Goal: Information Seeking & Learning: Learn about a topic

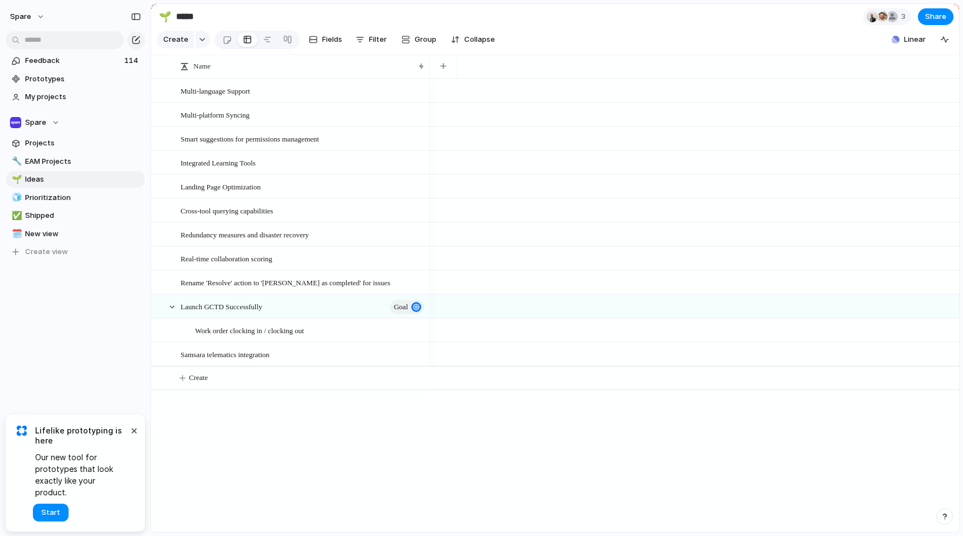
click at [638, 118] on div at bounding box center [695, 115] width 530 height 24
click at [56, 161] on span "EAM Projects" at bounding box center [83, 161] width 116 height 11
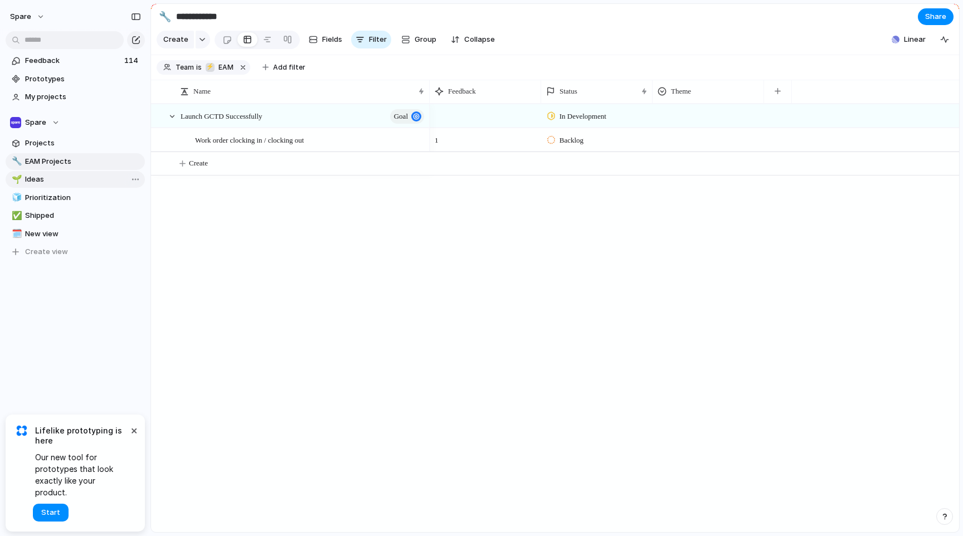
click at [52, 178] on span "Ideas" at bounding box center [83, 179] width 116 height 11
type input "*****"
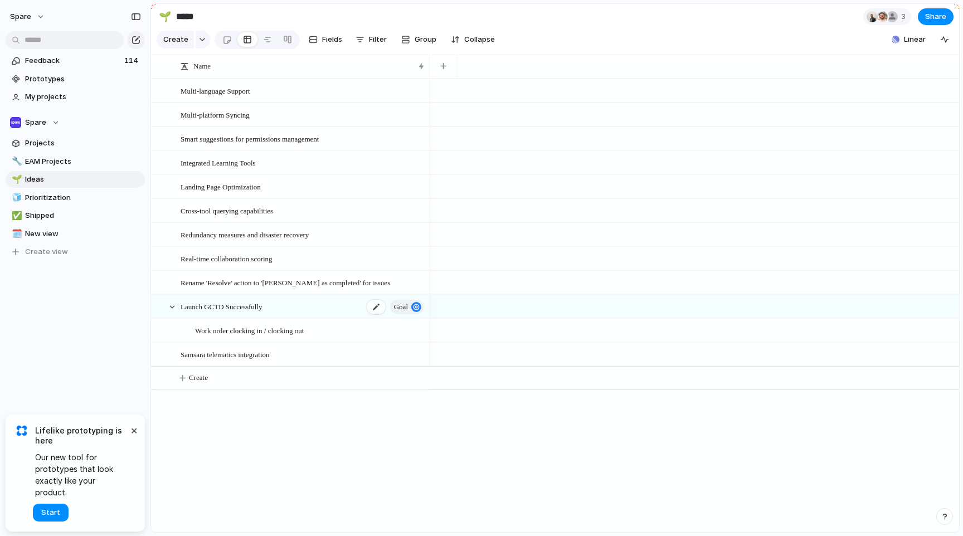
click at [210, 312] on span "Launch GCTD Successfully" at bounding box center [222, 306] width 82 height 13
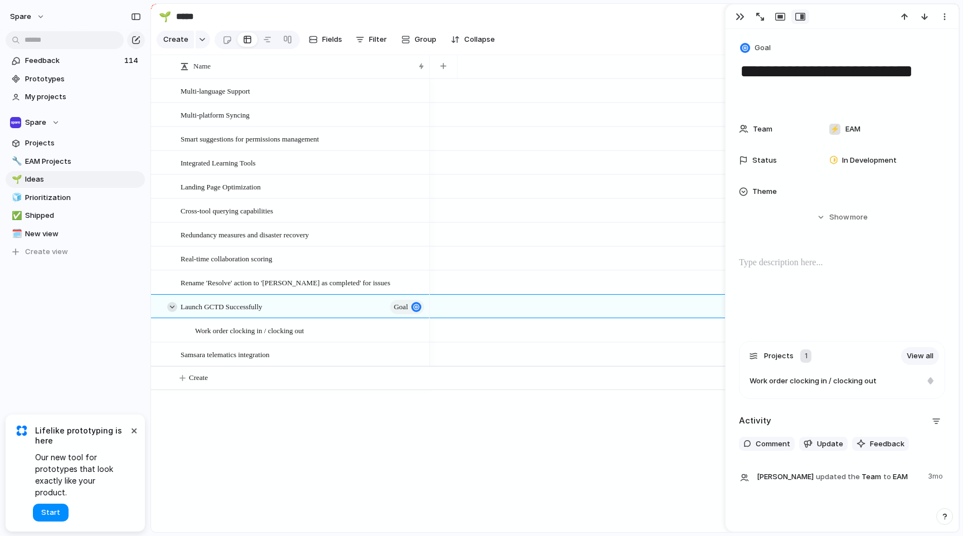
click at [174, 307] on div at bounding box center [172, 307] width 10 height 10
click at [214, 417] on div "Launch GCTD Successfully goal Multi-language Support Multi-platform Syncing Sma…" at bounding box center [555, 306] width 808 height 454
click at [226, 37] on div at bounding box center [226, 40] width 9 height 18
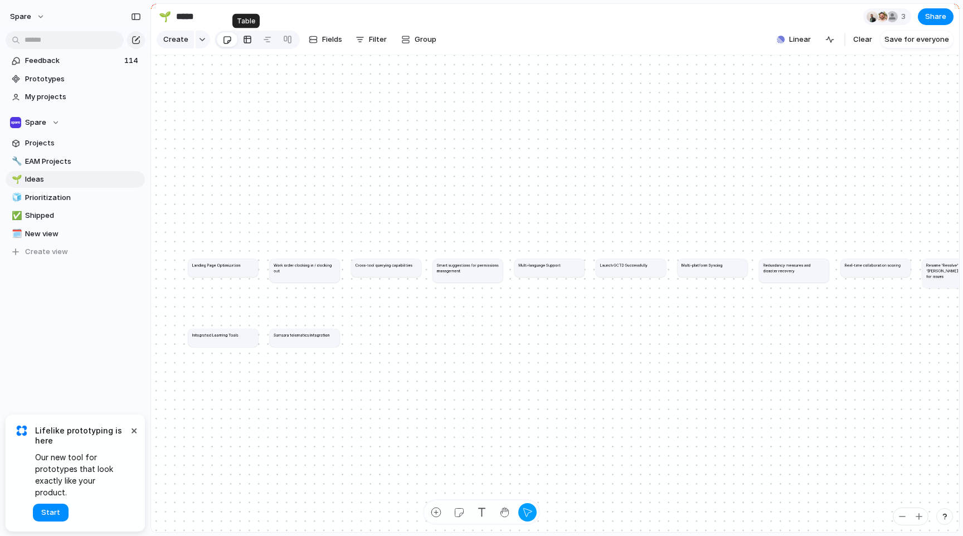
click at [246, 40] on div at bounding box center [247, 40] width 9 height 18
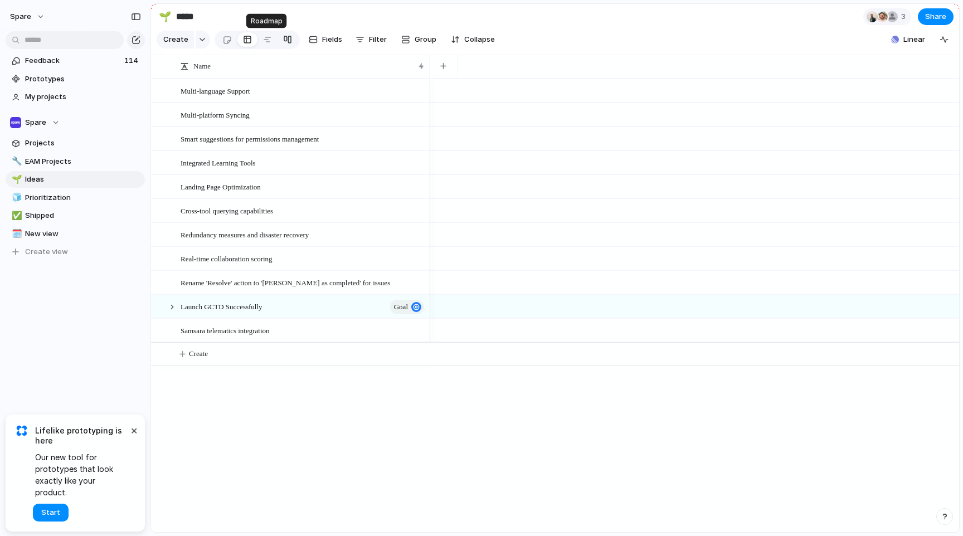
click at [278, 38] on link at bounding box center [288, 40] width 20 height 18
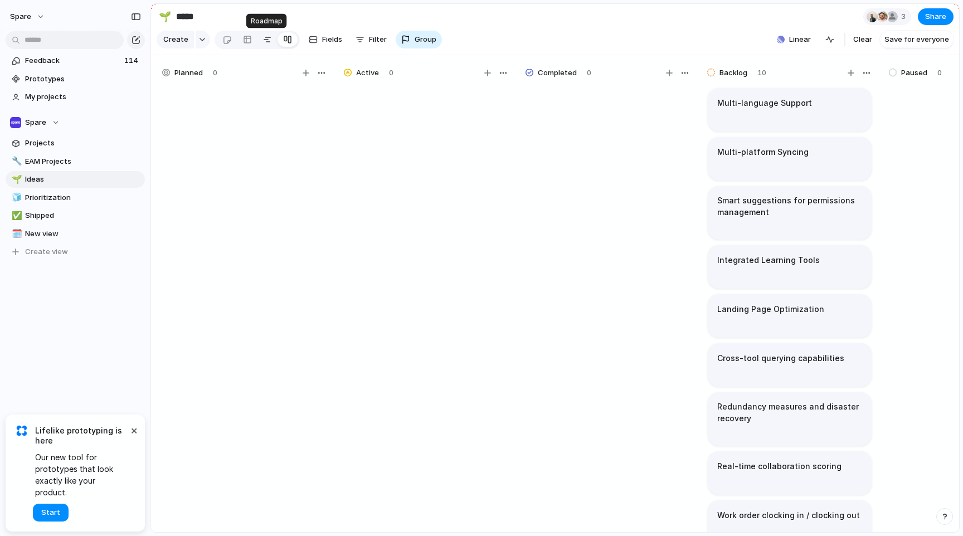
click at [266, 40] on div at bounding box center [267, 40] width 9 height 18
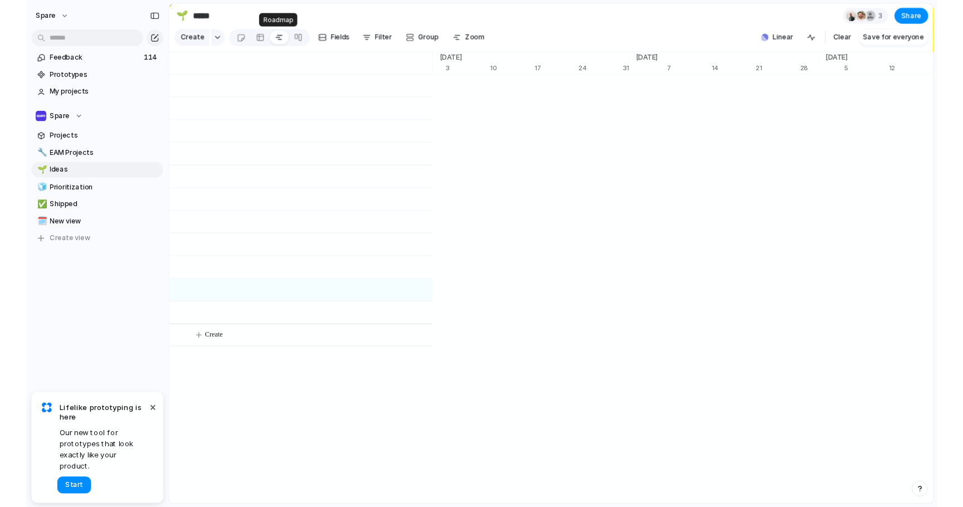
scroll to position [0, 7168]
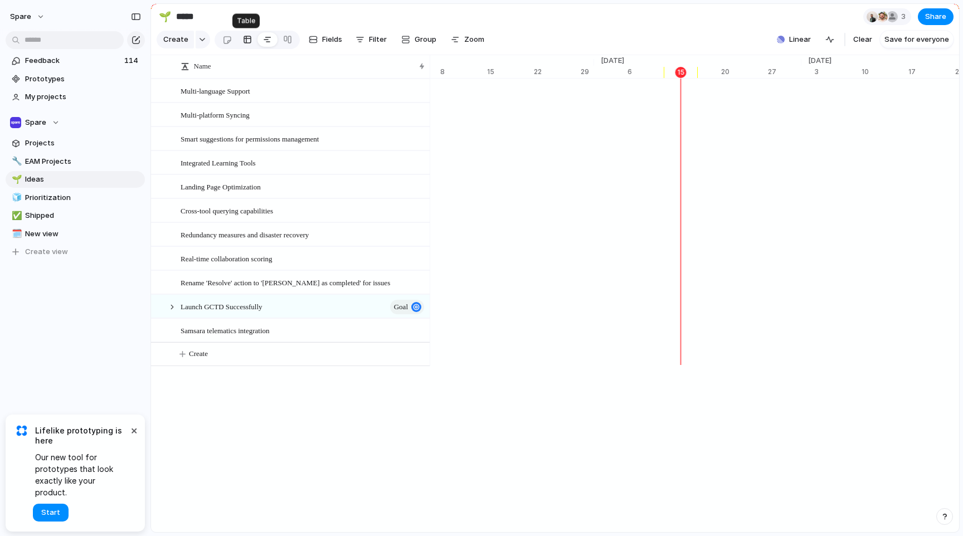
click at [246, 40] on div at bounding box center [247, 40] width 9 height 18
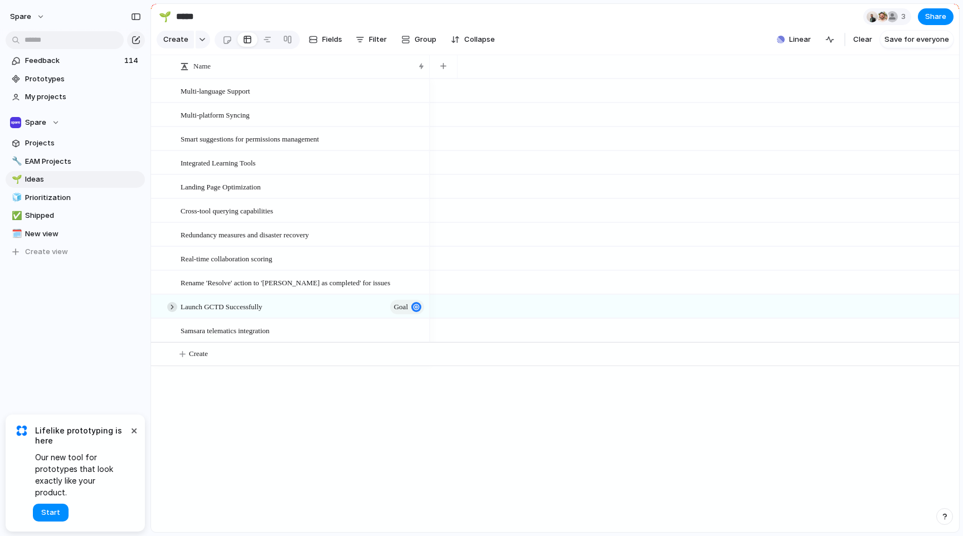
click at [172, 307] on div at bounding box center [172, 307] width 10 height 10
click at [51, 59] on span "Feedback" at bounding box center [73, 60] width 96 height 11
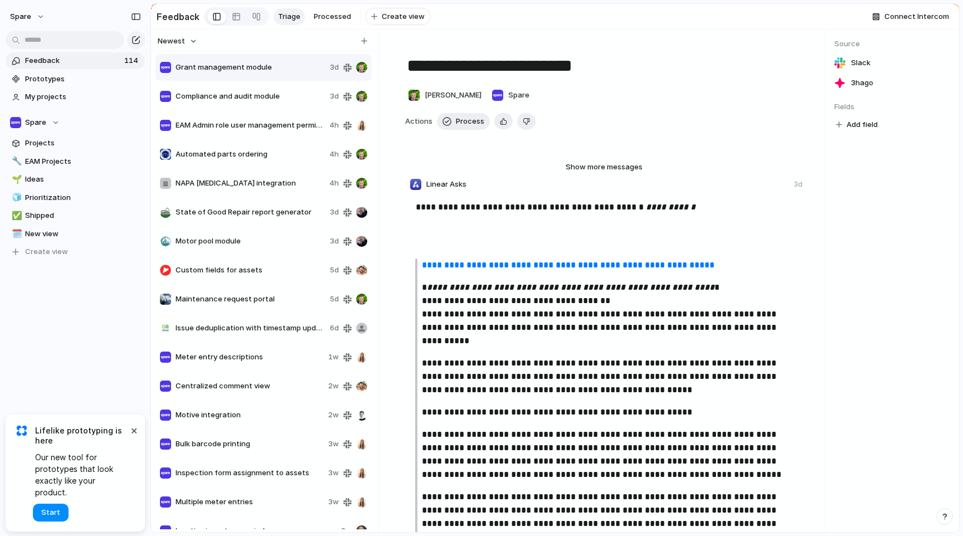
click at [250, 98] on span "Compliance and audit module" at bounding box center [251, 96] width 150 height 11
click at [249, 71] on span "Grant management module" at bounding box center [251, 67] width 150 height 11
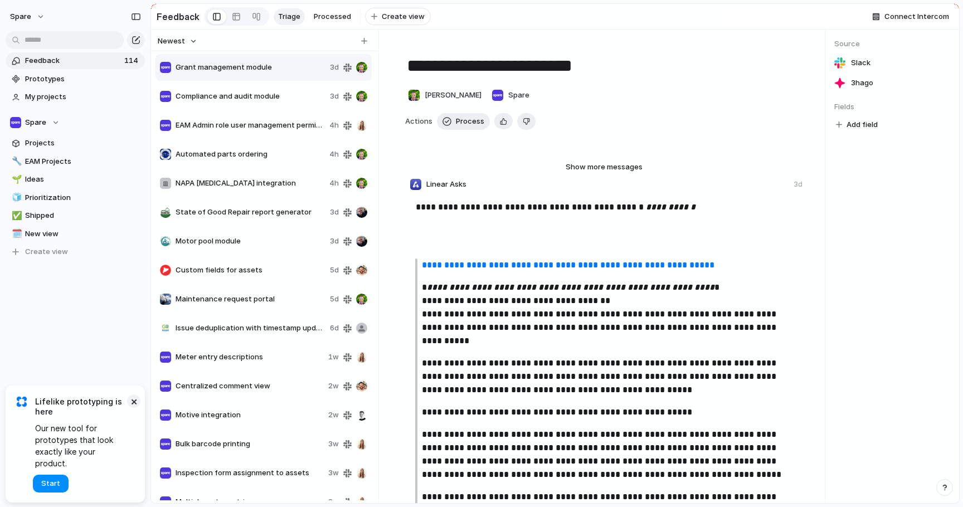
click at [135, 408] on button "×" at bounding box center [133, 401] width 13 height 13
click at [237, 97] on span "Compliance and audit module" at bounding box center [251, 96] width 150 height 11
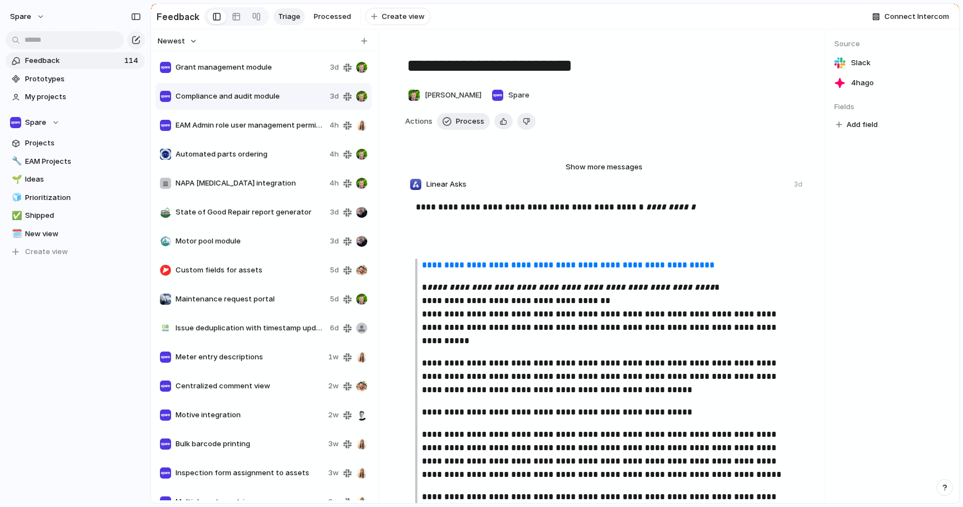
click at [271, 129] on span "EAM Admin role user management permissions" at bounding box center [250, 125] width 149 height 11
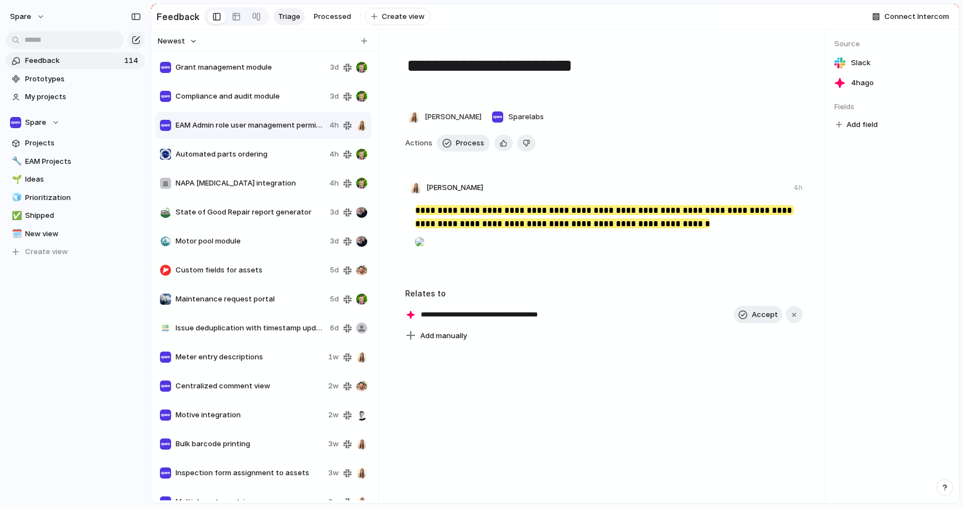
click at [267, 155] on span "Automated parts ordering" at bounding box center [250, 154] width 149 height 11
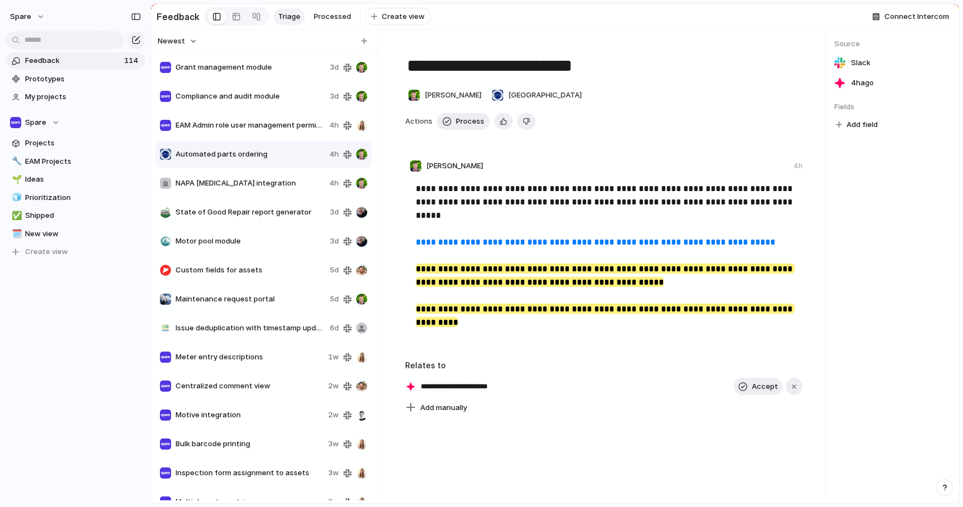
click at [273, 186] on span "NAPA [MEDICAL_DATA] integration" at bounding box center [250, 183] width 149 height 11
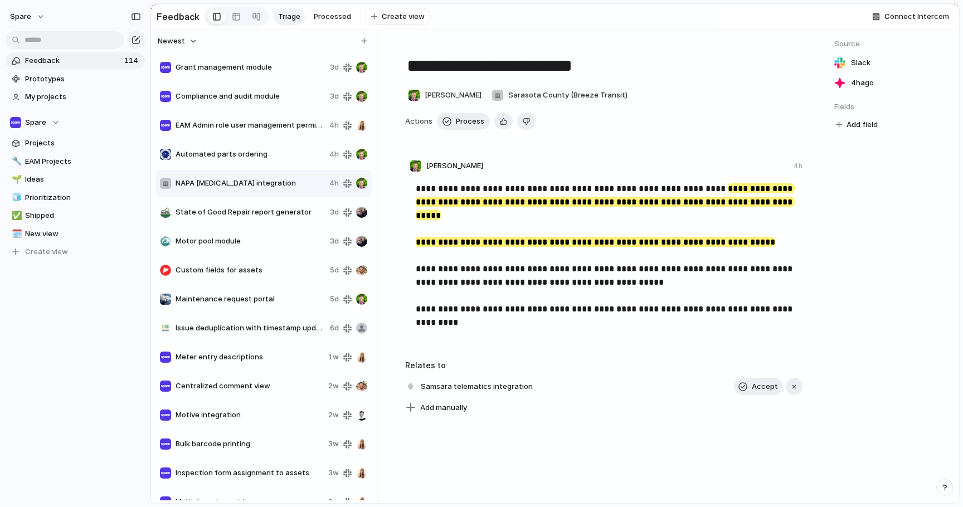
click at [260, 74] on div "Grant management module 3d" at bounding box center [264, 67] width 216 height 27
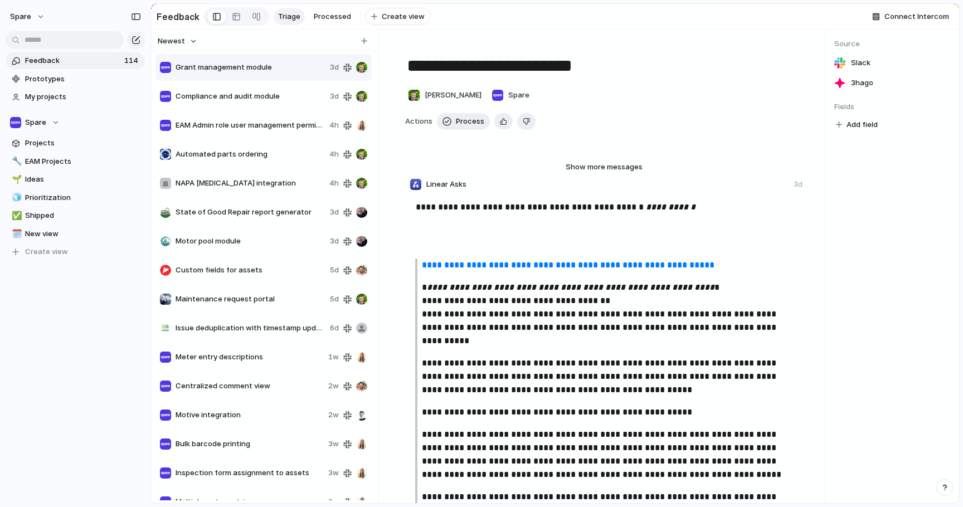
click at [258, 109] on div "Compliance and audit module 3d" at bounding box center [264, 96] width 216 height 27
click at [261, 134] on div "EAM Admin role user management permissions 4h" at bounding box center [264, 125] width 216 height 27
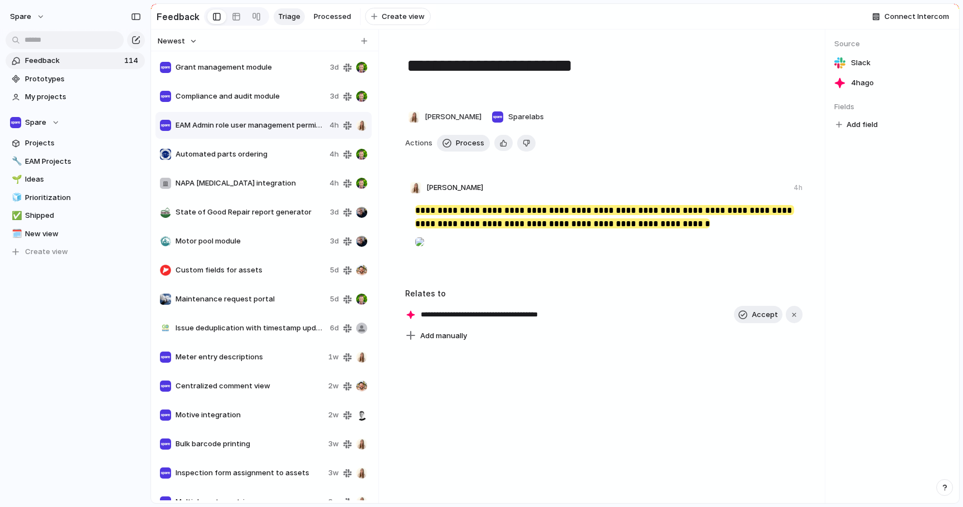
click at [260, 152] on span "Automated parts ordering" at bounding box center [250, 154] width 149 height 11
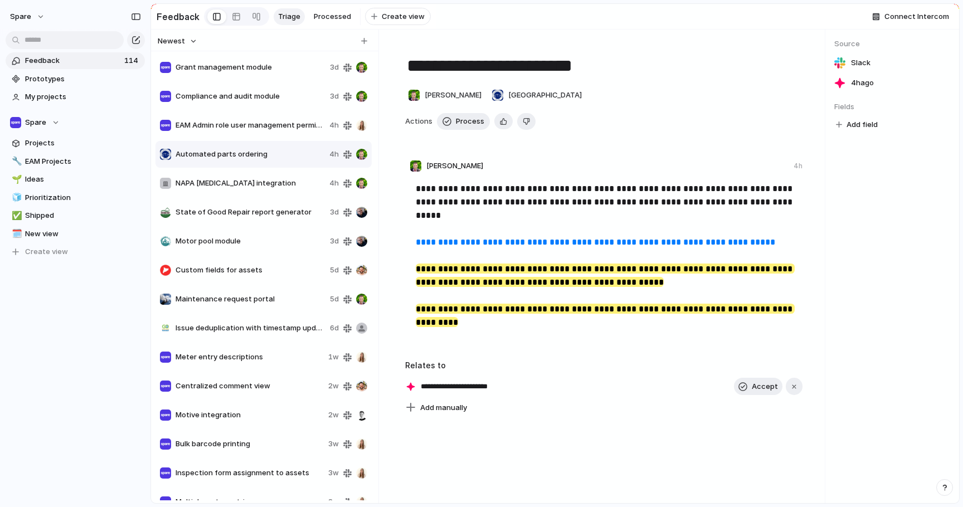
click at [255, 186] on span "NAPA [MEDICAL_DATA] integration" at bounding box center [250, 183] width 149 height 11
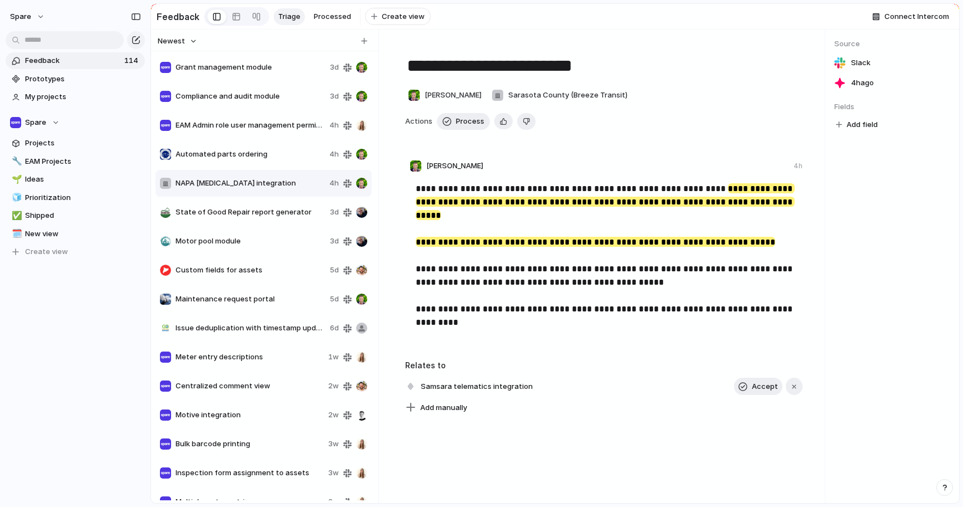
click at [270, 222] on div "State of Good Repair report generator 3d" at bounding box center [264, 212] width 216 height 27
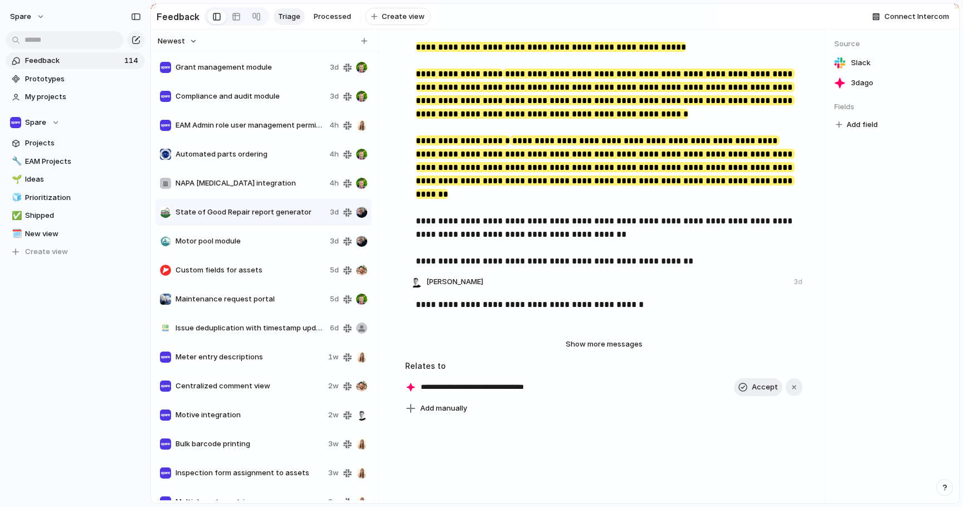
scroll to position [283, 0]
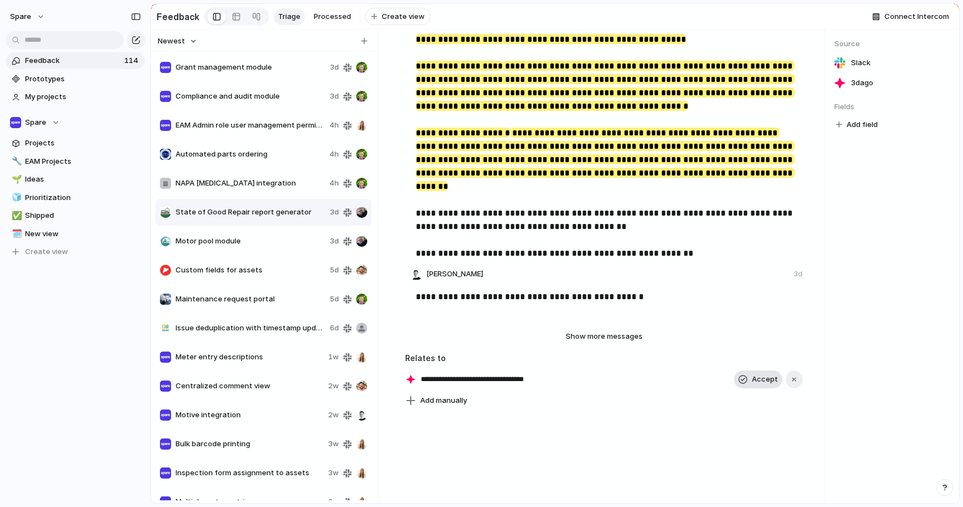
click at [767, 386] on button "Accept" at bounding box center [758, 380] width 49 height 18
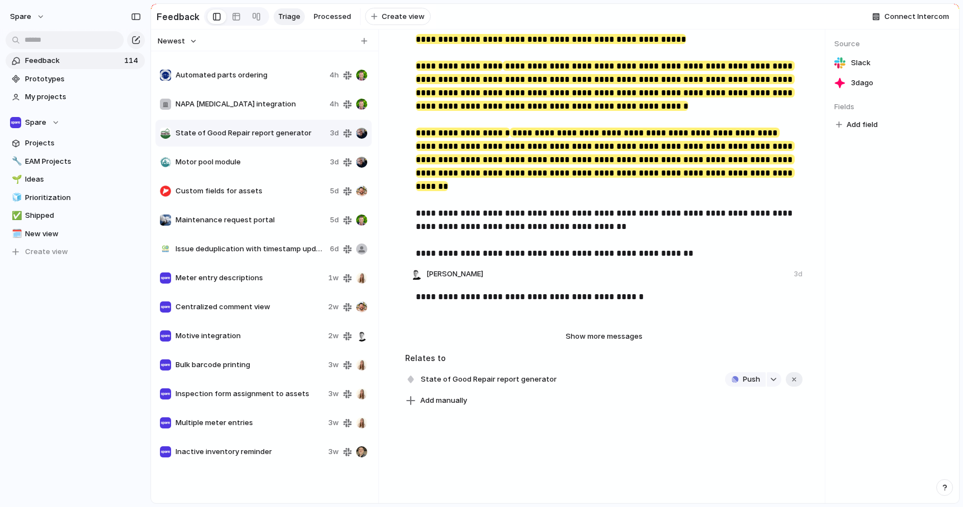
scroll to position [0, 0]
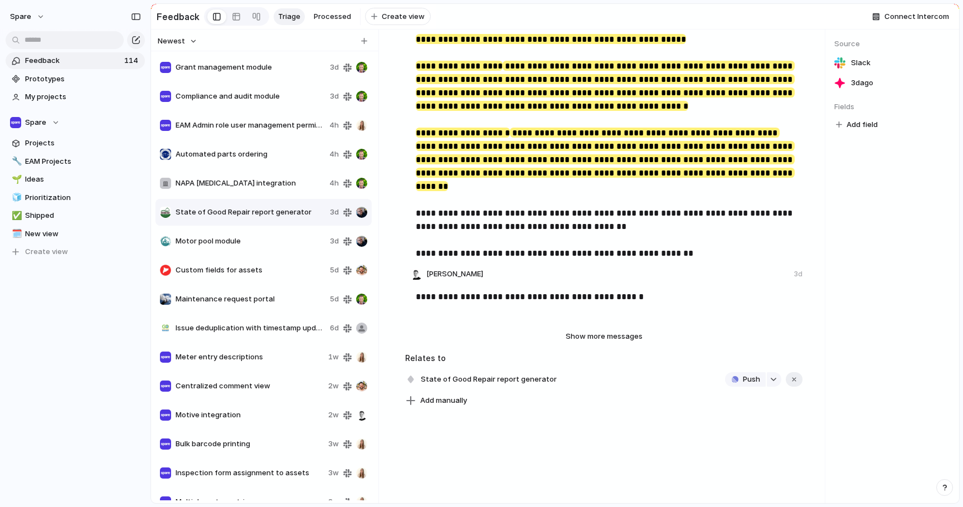
click at [215, 66] on span "Grant management module" at bounding box center [251, 67] width 150 height 11
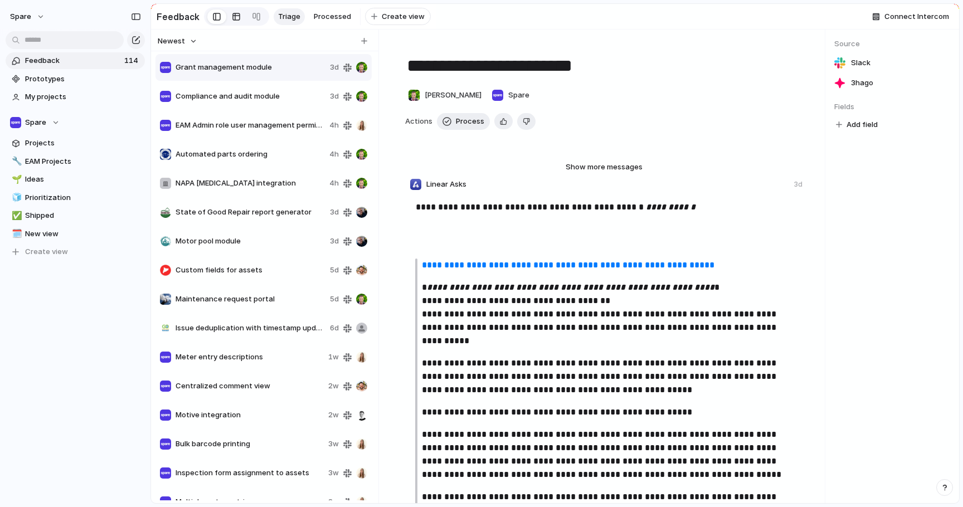
click at [238, 14] on link at bounding box center [236, 17] width 20 height 18
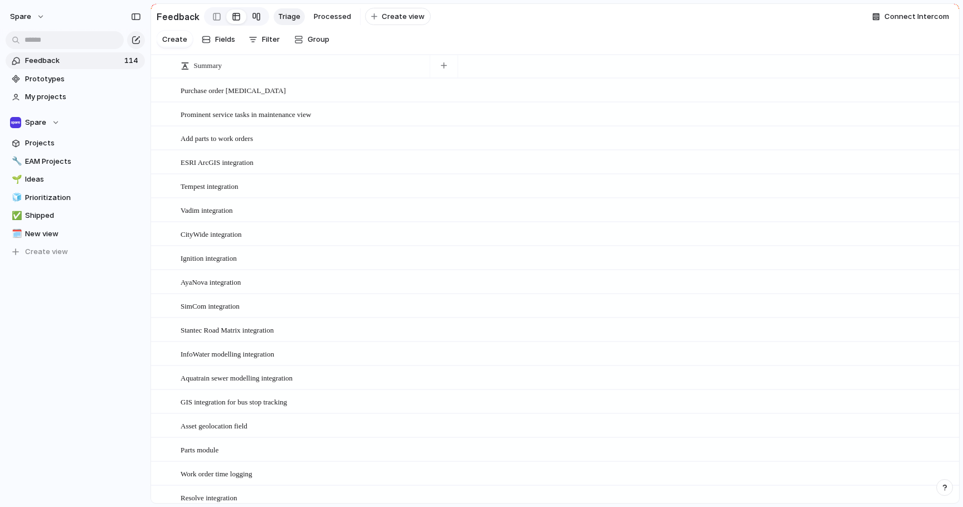
click at [258, 19] on link at bounding box center [256, 17] width 20 height 18
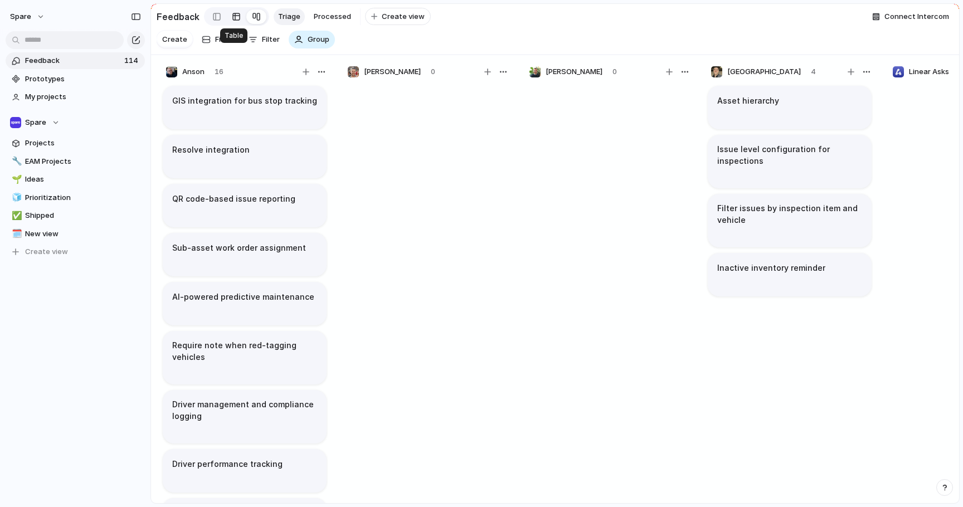
click at [232, 18] on div at bounding box center [236, 17] width 9 height 18
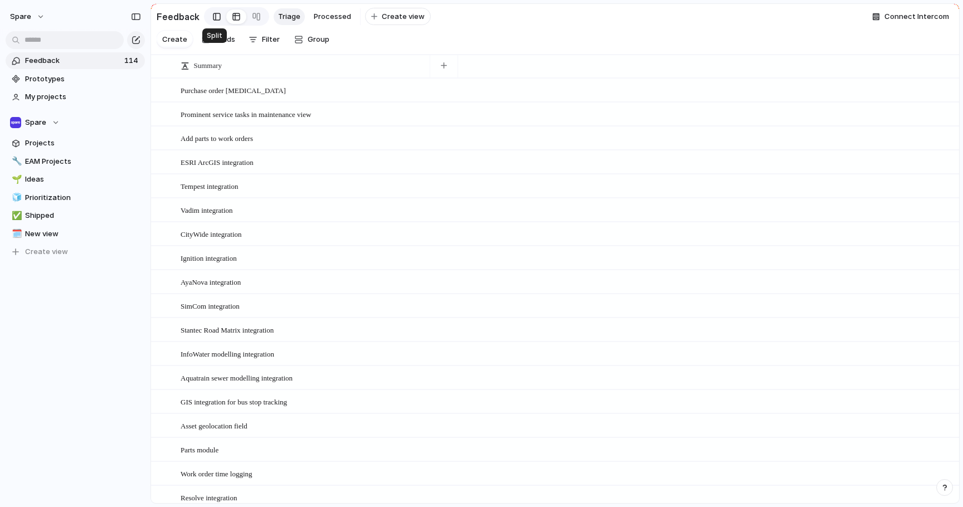
click at [207, 17] on link at bounding box center [216, 17] width 19 height 18
